Goal: Information Seeking & Learning: Learn about a topic

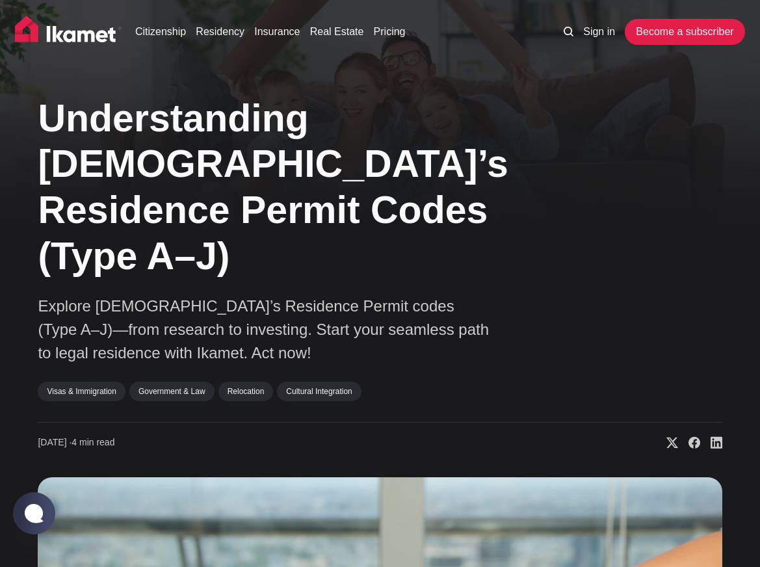
click at [216, 296] on p "Explore [DEMOGRAPHIC_DATA]’s Residence Permit codes (Type A–J)—from research to…" at bounding box center [265, 329] width 455 height 70
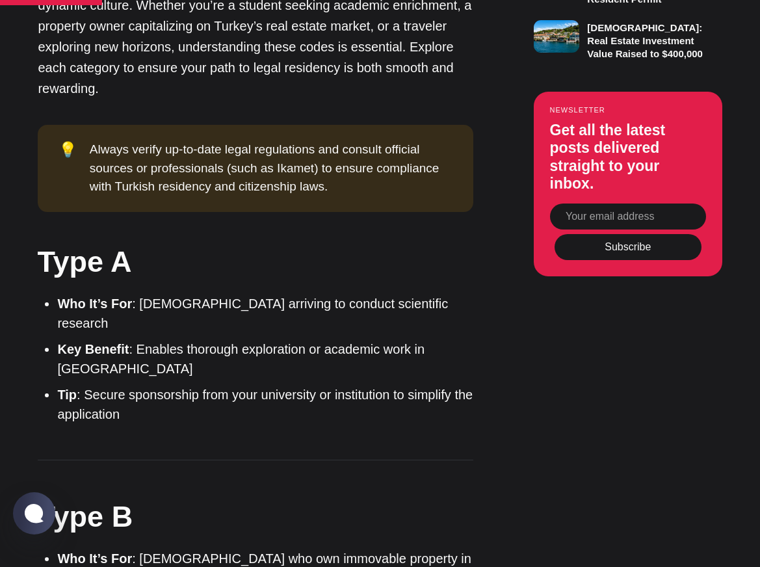
scroll to position [1234, 0]
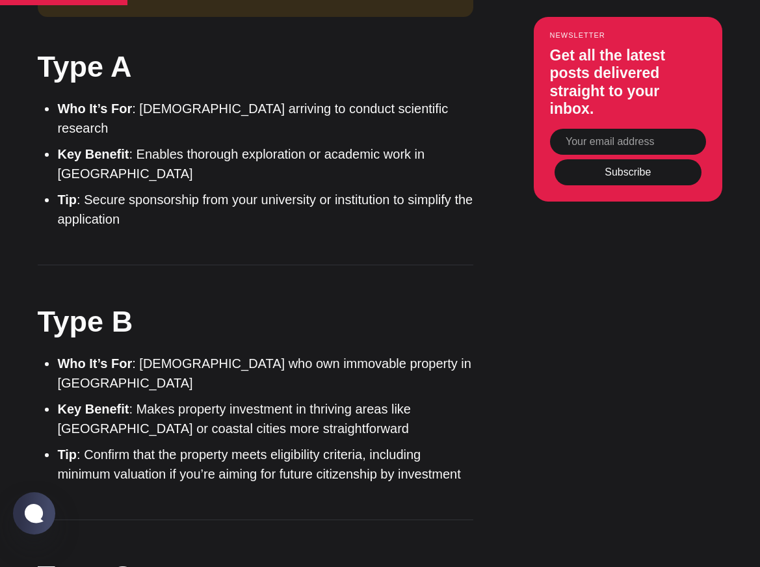
click at [188, 399] on li "Key Benefit : Makes property investment in thriving areas like [GEOGRAPHIC_DATA…" at bounding box center [265, 418] width 416 height 39
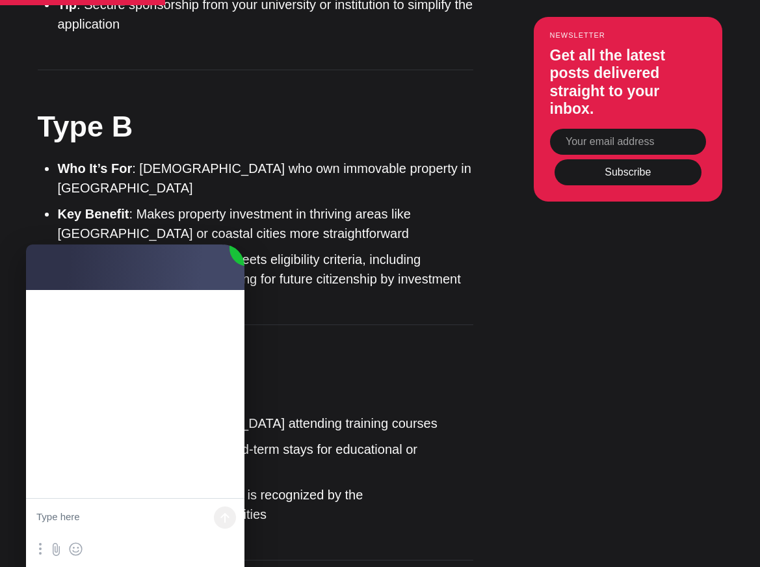
scroll to position [0, 0]
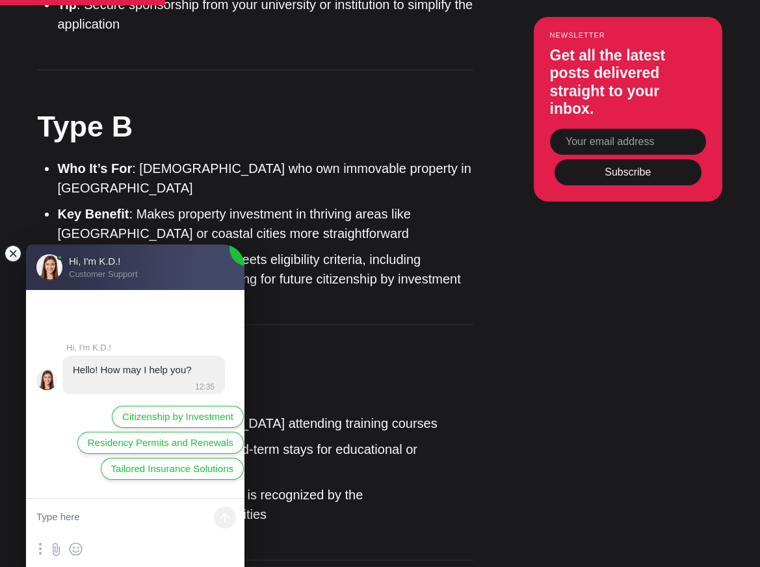
click at [12, 255] on jdiv at bounding box center [13, 253] width 18 height 18
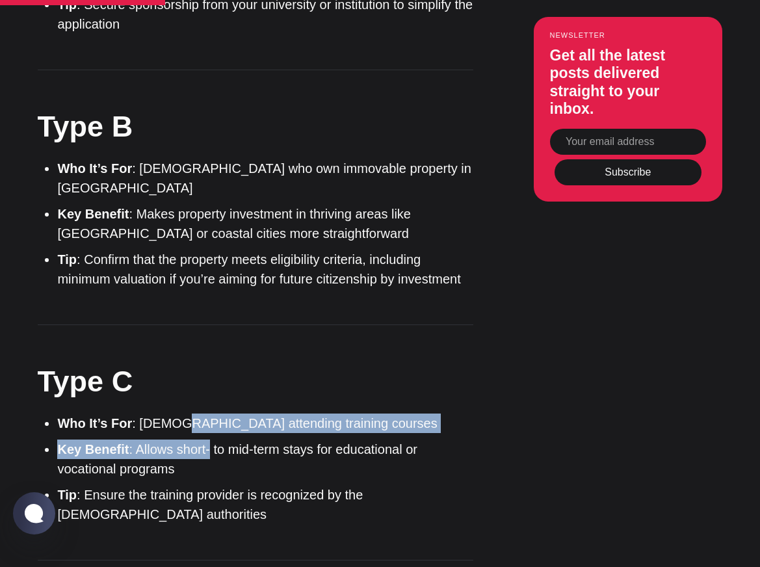
drag, startPoint x: 177, startPoint y: 296, endPoint x: 211, endPoint y: 329, distance: 46.9
click at [211, 413] on ul "Who It’s For : Foreigners attending training courses Key Benefit : Allows short…" at bounding box center [260, 468] width 426 height 110
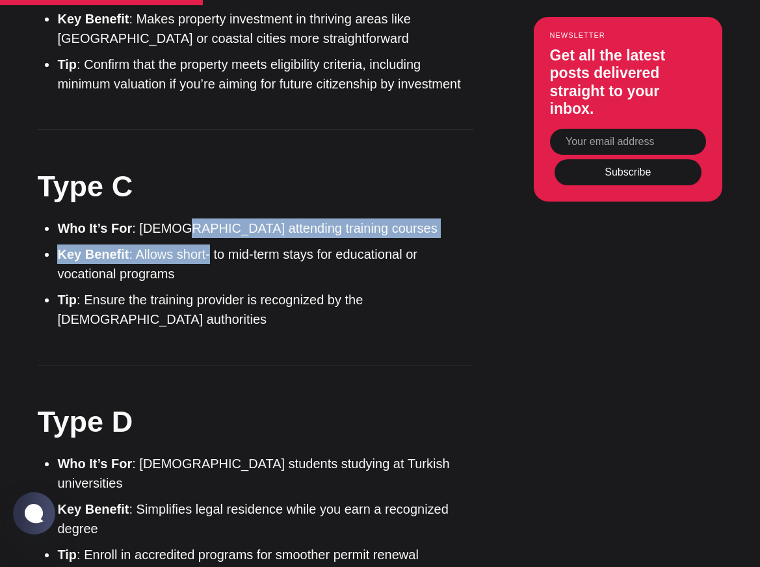
scroll to position [1689, 0]
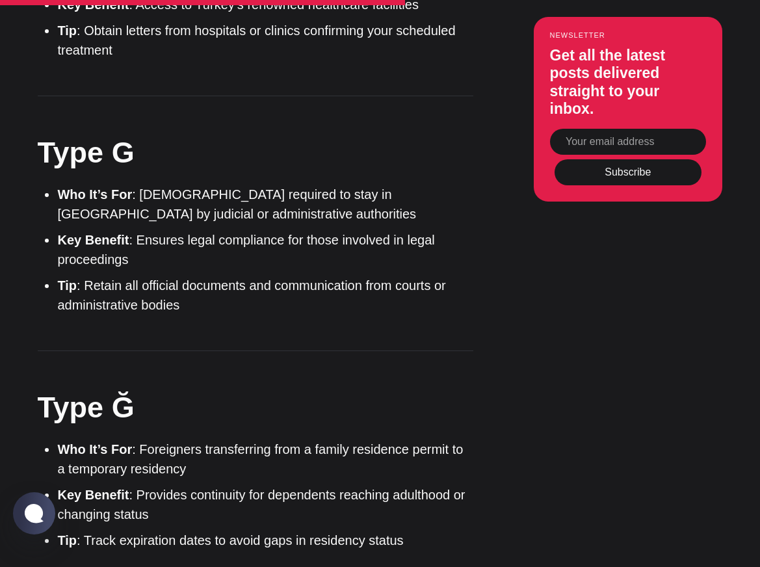
scroll to position [2664, 0]
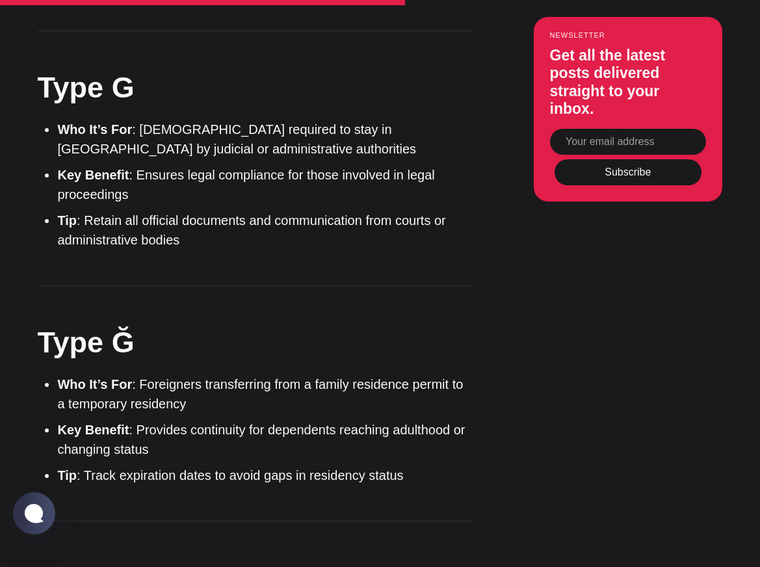
click at [306, 557] on h2 "Type H" at bounding box center [254, 577] width 435 height 41
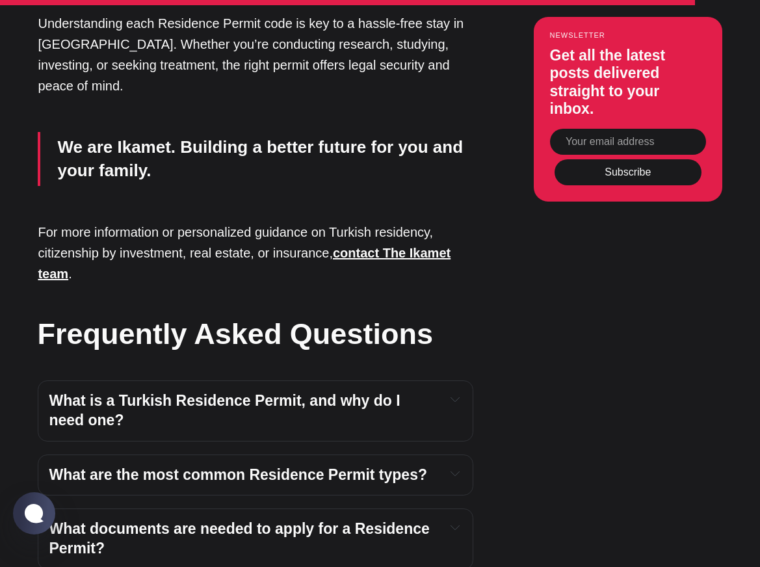
scroll to position [4288, 0]
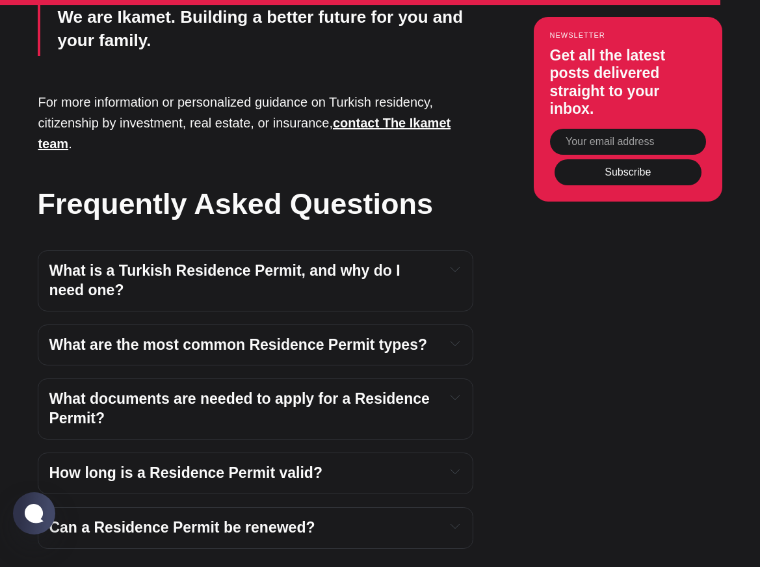
click at [96, 336] on span "What are the most common Residence Permit types?" at bounding box center [238, 344] width 378 height 17
